Goal: Task Accomplishment & Management: Use online tool/utility

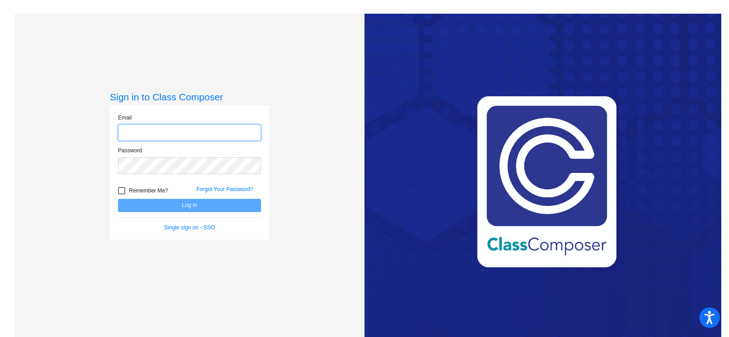
type input "[EMAIL_ADDRESS][DOMAIN_NAME]"
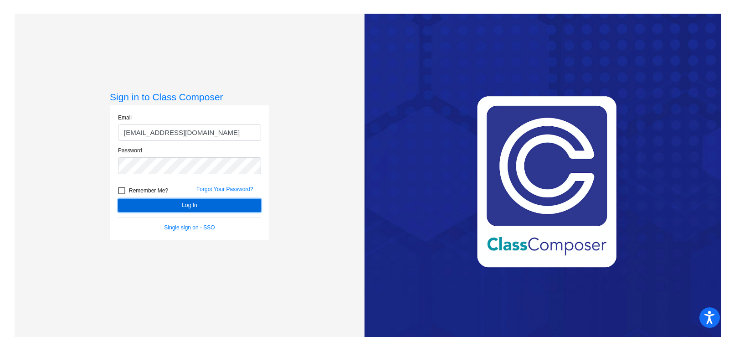
click at [201, 207] on button "Log In" at bounding box center [189, 205] width 143 height 13
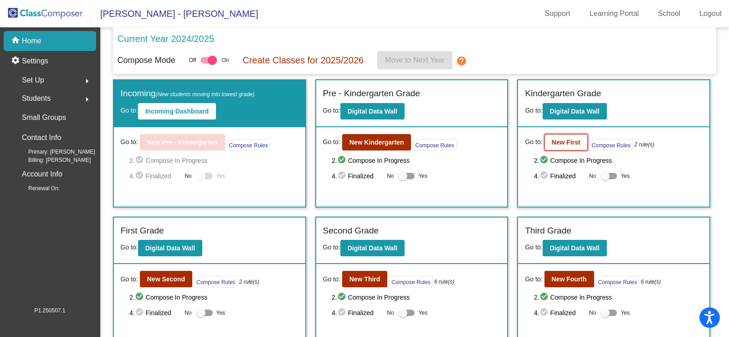
click at [560, 142] on b "New First" at bounding box center [566, 141] width 29 height 7
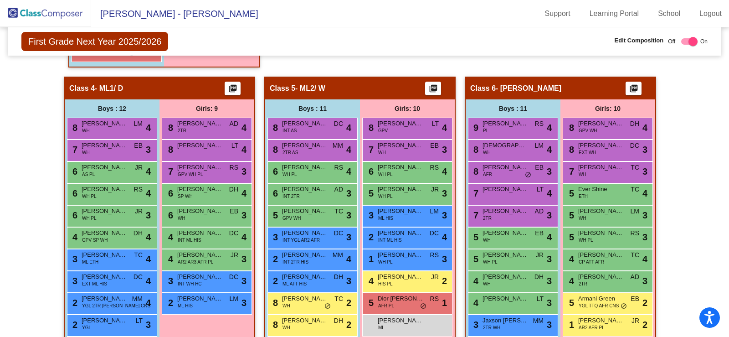
scroll to position [592, 0]
